Goal: Task Accomplishment & Management: Manage account settings

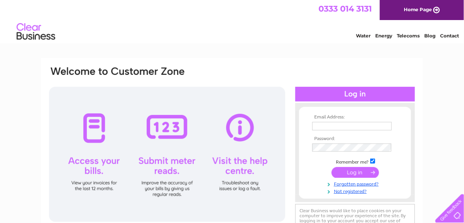
click at [335, 126] on input "text" at bounding box center [353, 126] width 80 height 9
click at [342, 130] on input "text" at bounding box center [353, 126] width 80 height 9
type input "[EMAIL_ADDRESS][DOMAIN_NAME]"
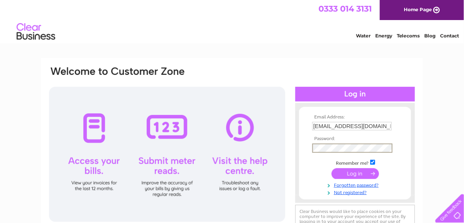
click at [351, 174] on input "submit" at bounding box center [356, 173] width 48 height 11
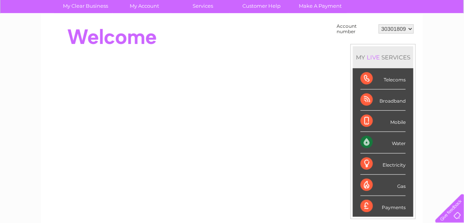
scroll to position [62, 0]
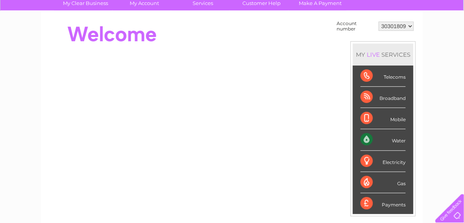
click at [367, 140] on div "Water" at bounding box center [383, 139] width 45 height 21
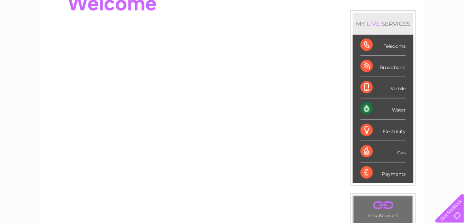
scroll to position [155, 0]
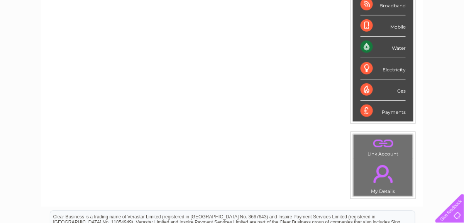
click at [386, 182] on link "." at bounding box center [383, 174] width 55 height 27
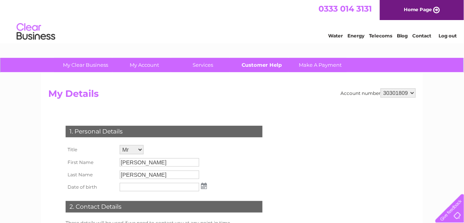
click at [259, 66] on link "Customer Help" at bounding box center [262, 65] width 64 height 14
click at [446, 36] on link "Log out" at bounding box center [448, 36] width 18 height 6
